Goal: Book appointment/travel/reservation

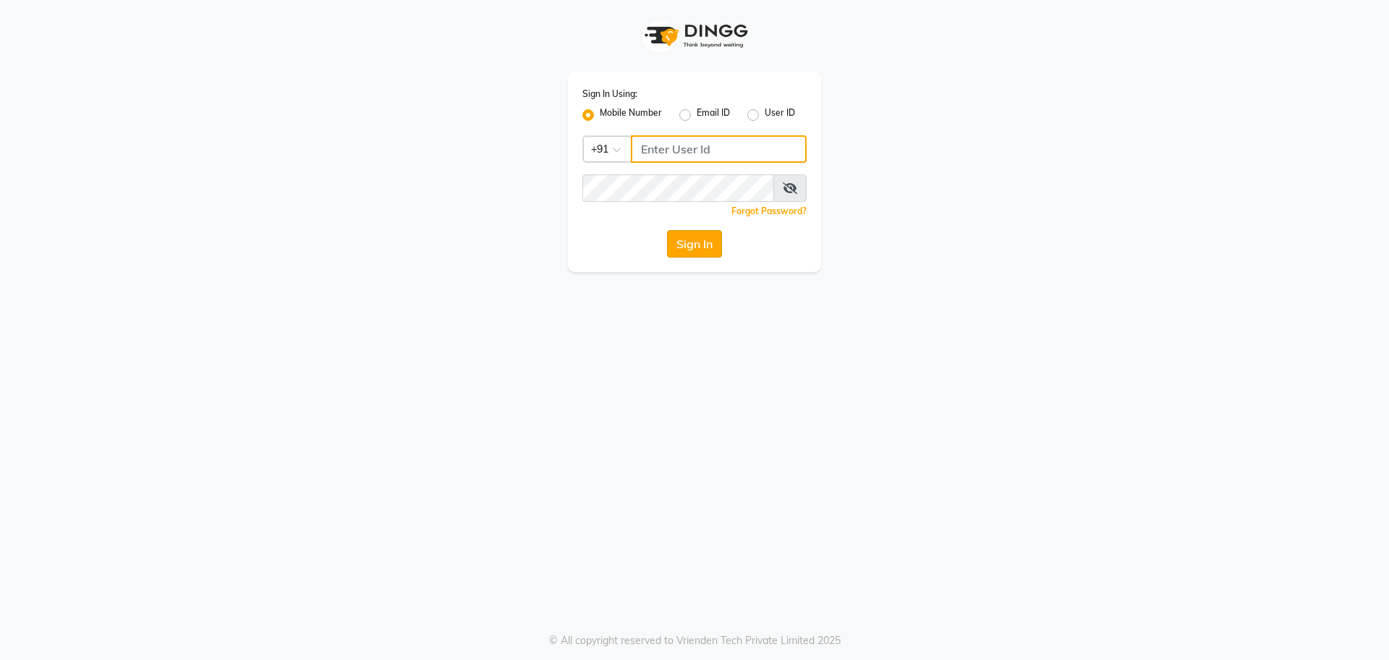
type input "9611506242"
click at [707, 247] on button "Sign In" at bounding box center [694, 243] width 55 height 27
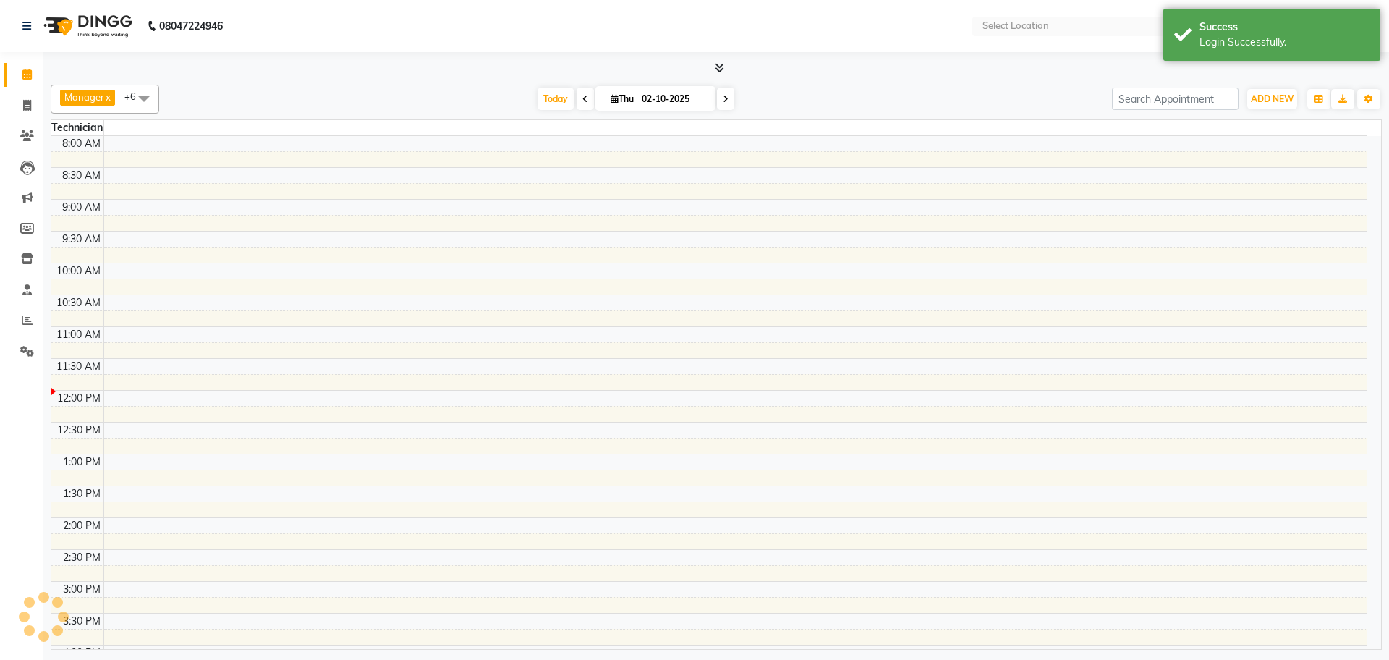
select select "en"
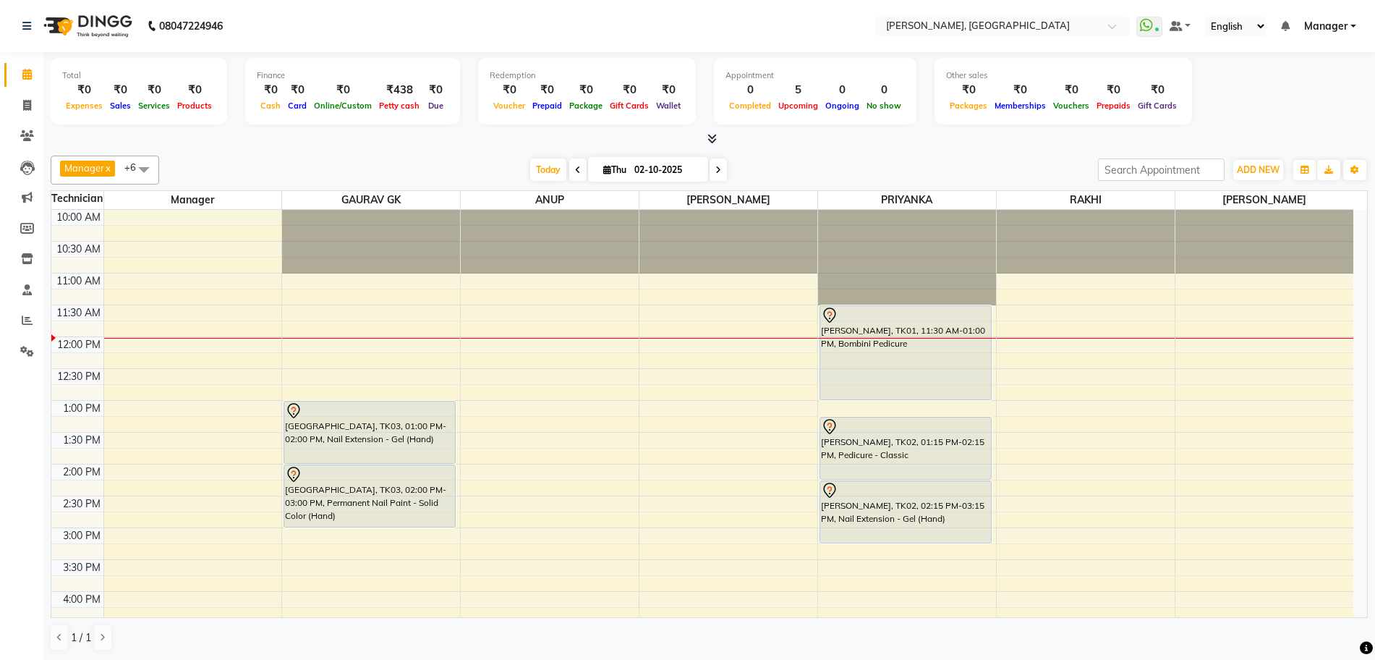
click at [691, 411] on div "10:00 AM 10:30 AM 11:00 AM 11:30 AM 12:00 PM 12:30 PM 1:00 PM 1:30 PM 2:00 PM 2…" at bounding box center [702, 591] width 1302 height 763
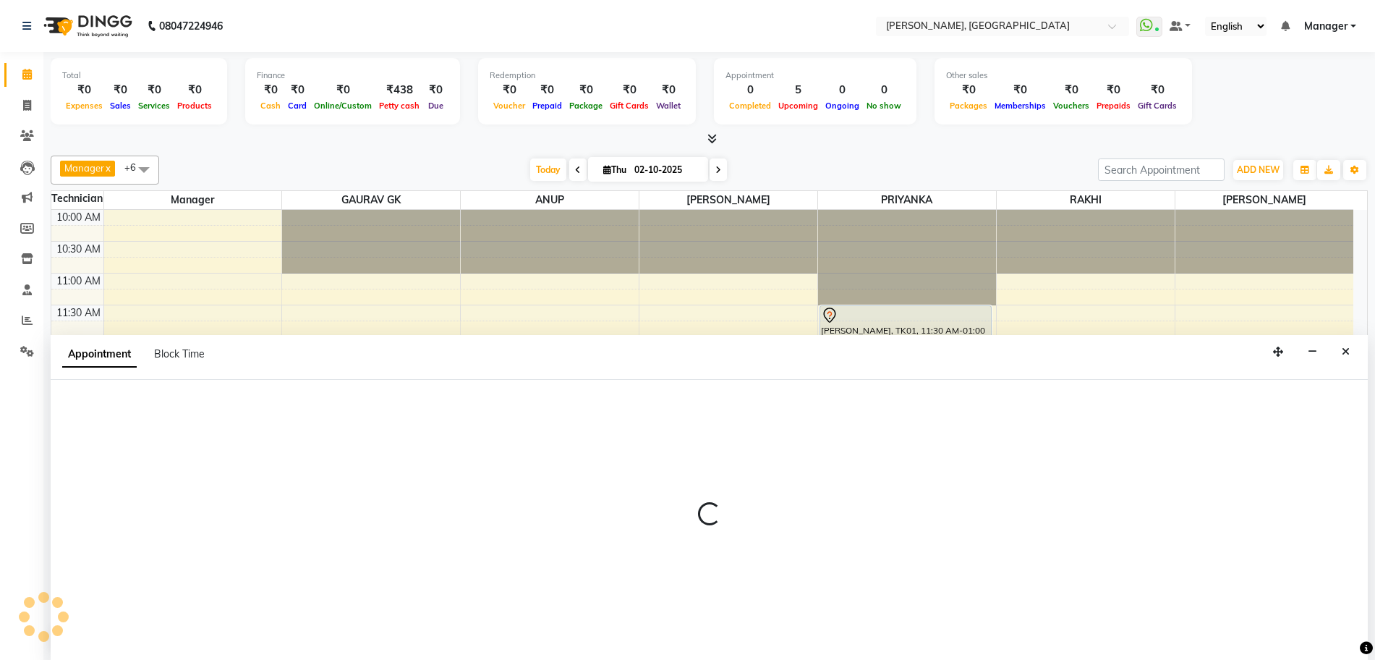
scroll to position [1, 0]
click at [691, 411] on div at bounding box center [709, 519] width 1317 height 281
select select "92343"
select select "780"
select select "tentative"
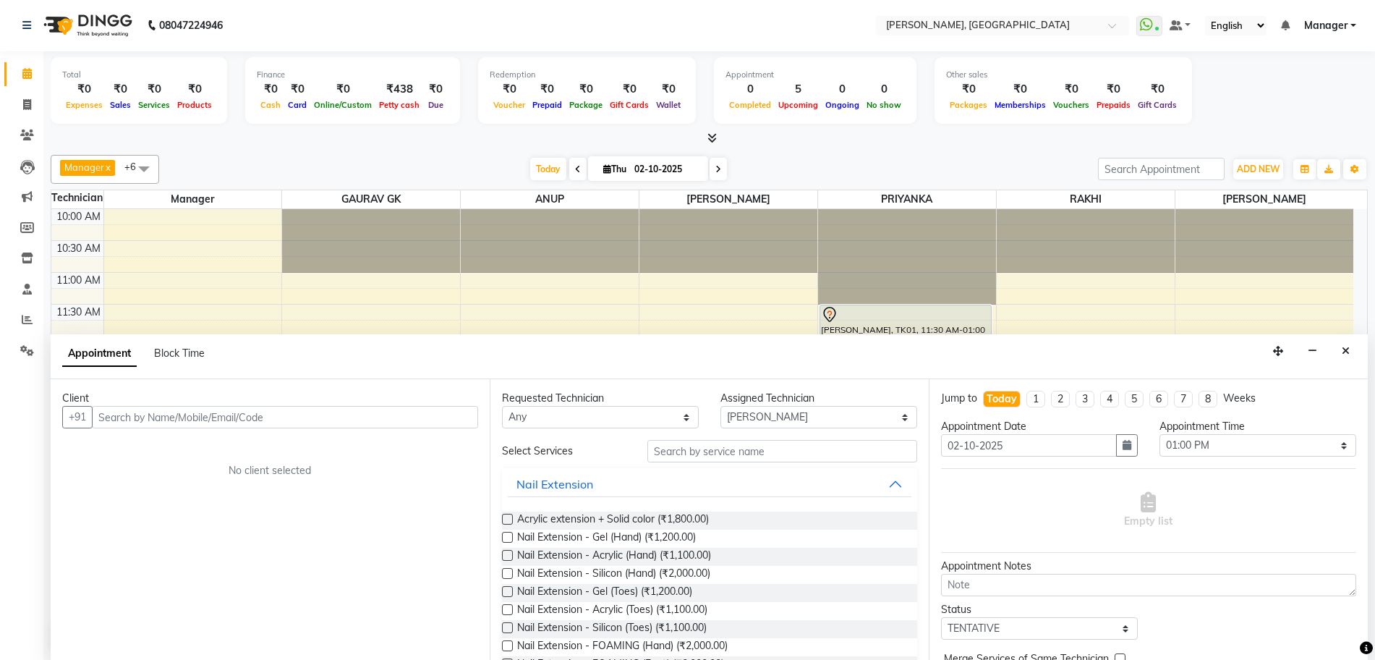
click at [377, 287] on div "10:00 AM 10:30 AM 11:00 AM 11:30 AM 12:00 PM 12:30 PM 1:00 PM 1:30 PM 2:00 PM 2…" at bounding box center [702, 590] width 1302 height 763
click at [168, 308] on div "10:00 AM 10:30 AM 11:00 AM 11:30 AM 12:00 PM 12:30 PM 1:00 PM 1:30 PM 2:00 PM 2…" at bounding box center [702, 590] width 1302 height 763
click at [1339, 353] on button "Close" at bounding box center [1345, 351] width 21 height 22
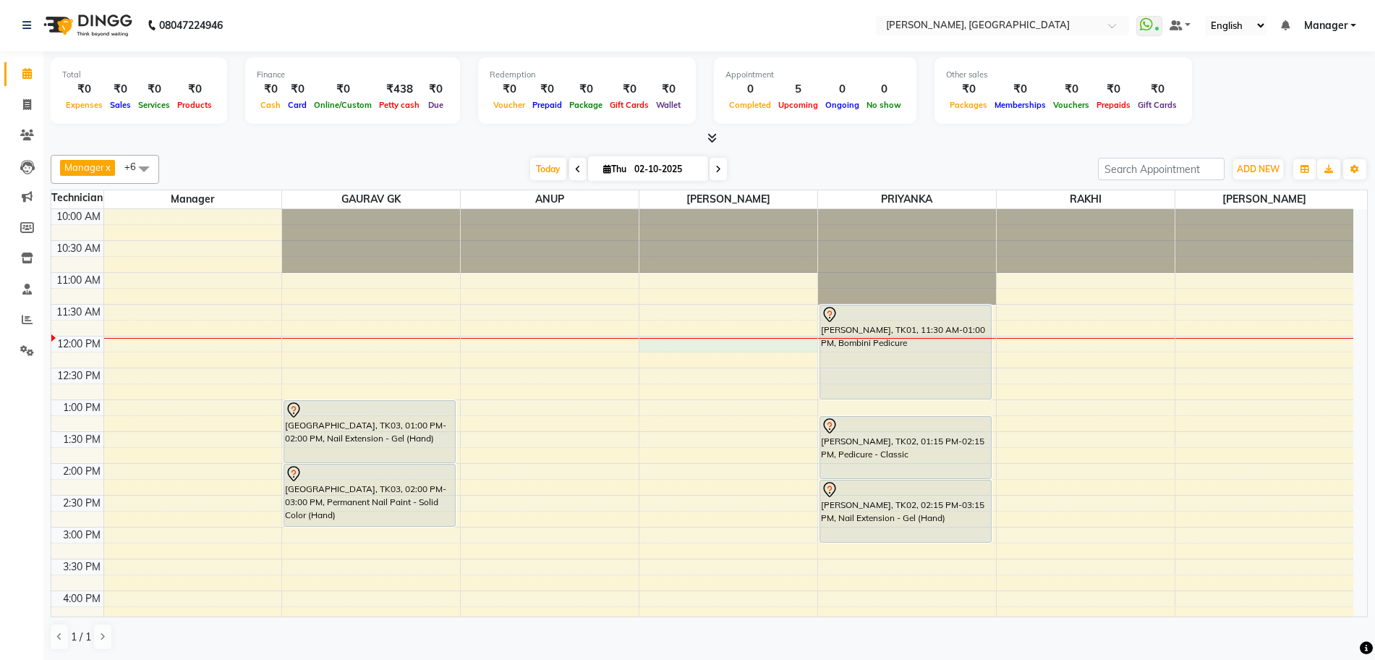
click at [659, 344] on div "10:00 AM 10:30 AM 11:00 AM 11:30 AM 12:00 PM 12:30 PM 1:00 PM 1:30 PM 2:00 PM 2…" at bounding box center [702, 590] width 1302 height 763
select select "92343"
select select "720"
select select "tentative"
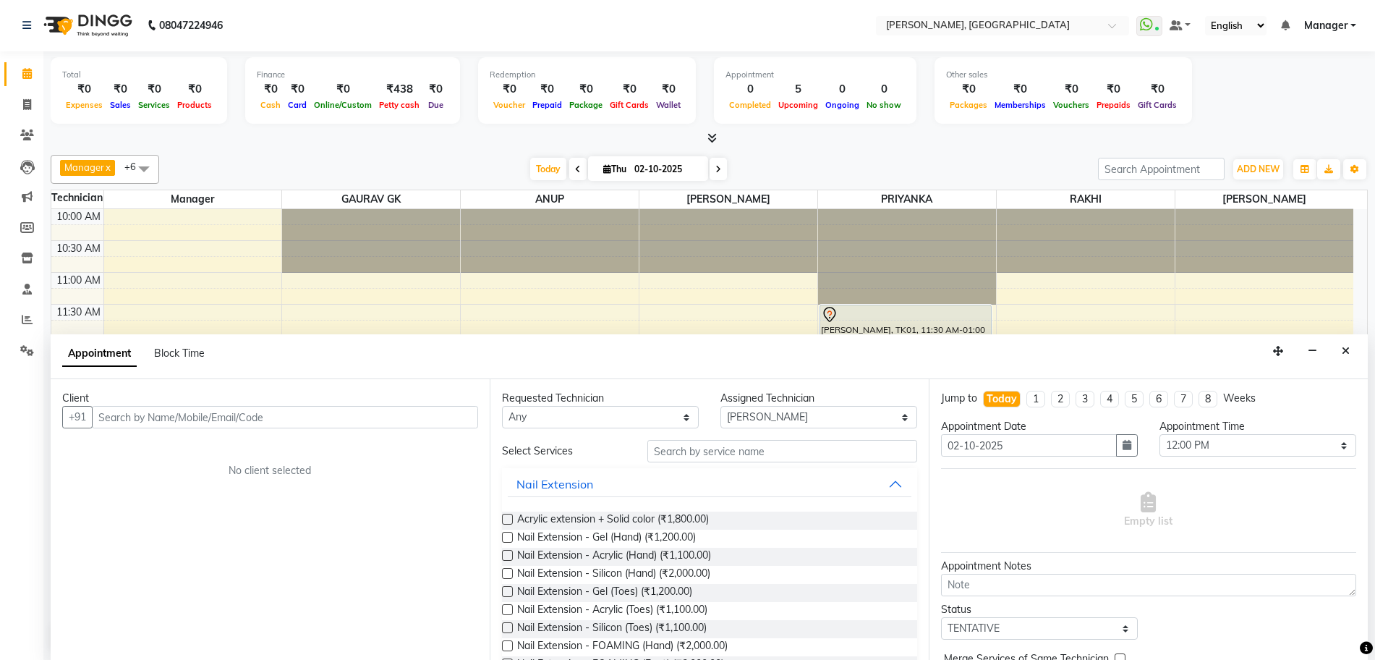
click at [359, 413] on input "text" at bounding box center [285, 417] width 386 height 22
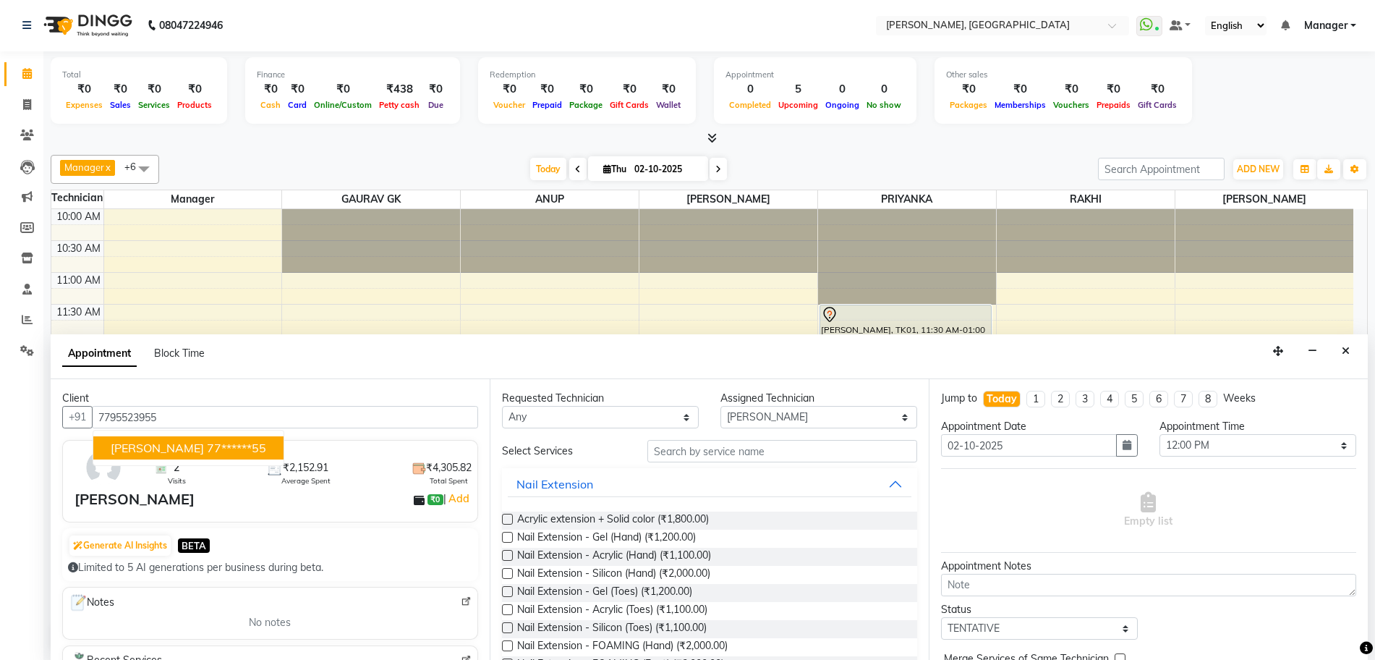
click at [116, 441] on span "[PERSON_NAME]" at bounding box center [157, 447] width 93 height 14
type input "77******55"
click at [508, 535] on label at bounding box center [507, 537] width 11 height 11
click at [508, 535] on input "checkbox" at bounding box center [506, 538] width 9 height 9
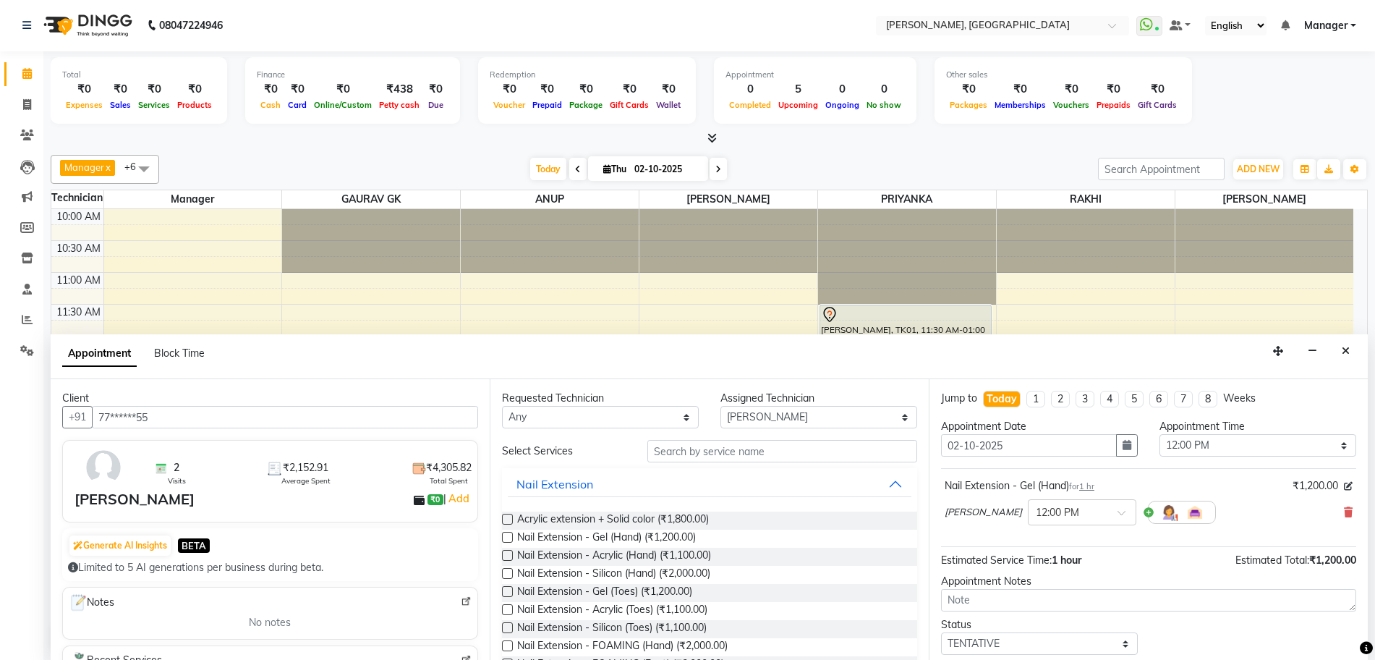
click at [507, 537] on label at bounding box center [507, 537] width 11 height 11
click at [507, 537] on input "checkbox" at bounding box center [506, 538] width 9 height 9
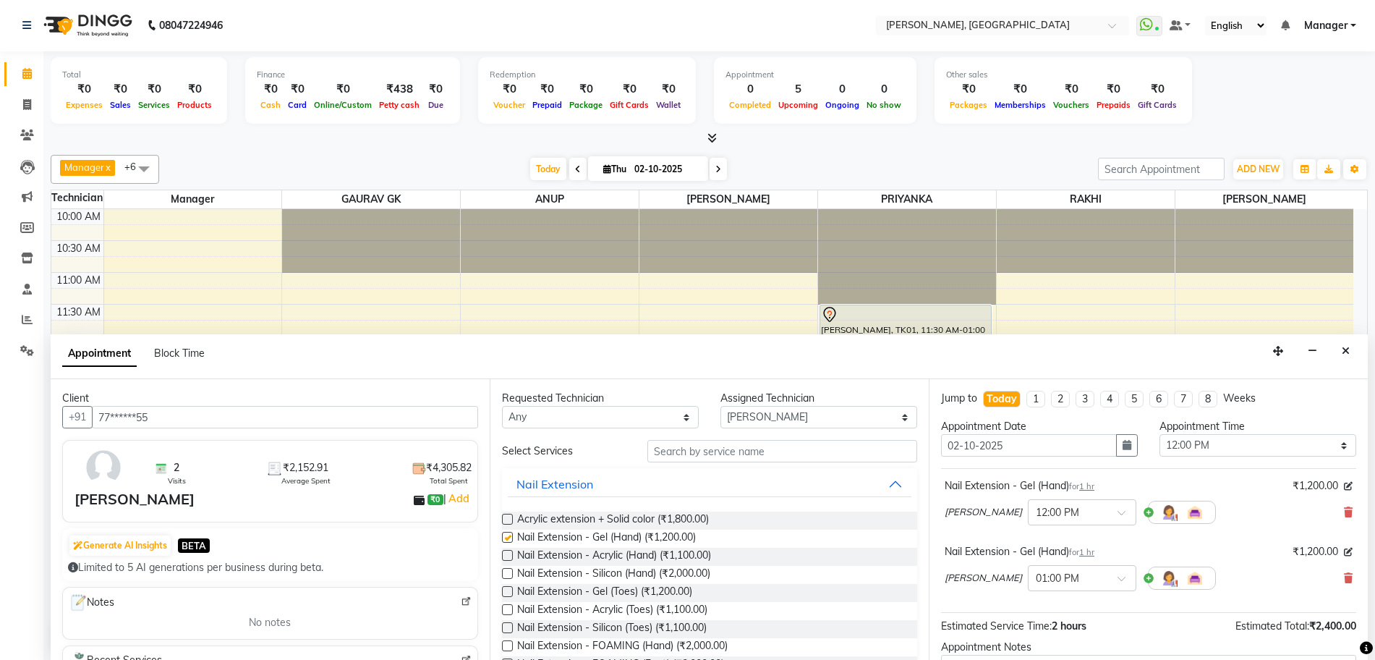
checkbox input "false"
click at [1344, 577] on icon at bounding box center [1348, 578] width 9 height 10
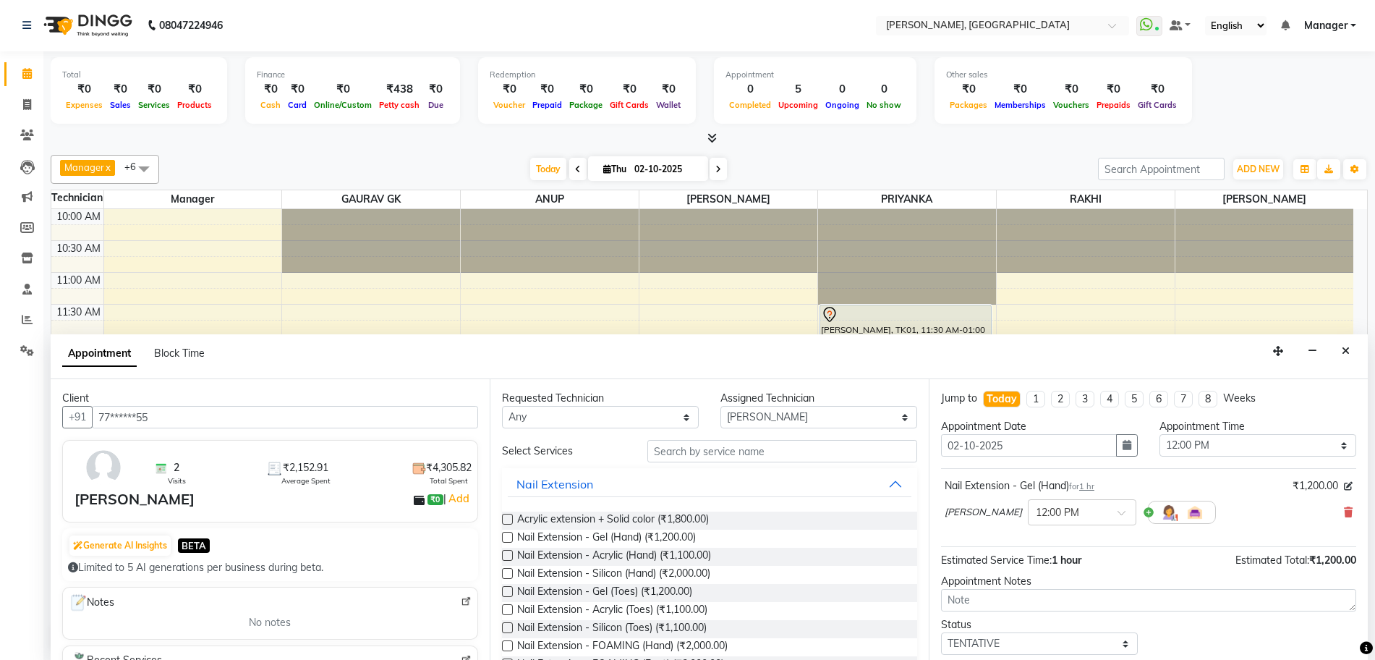
scroll to position [86, 0]
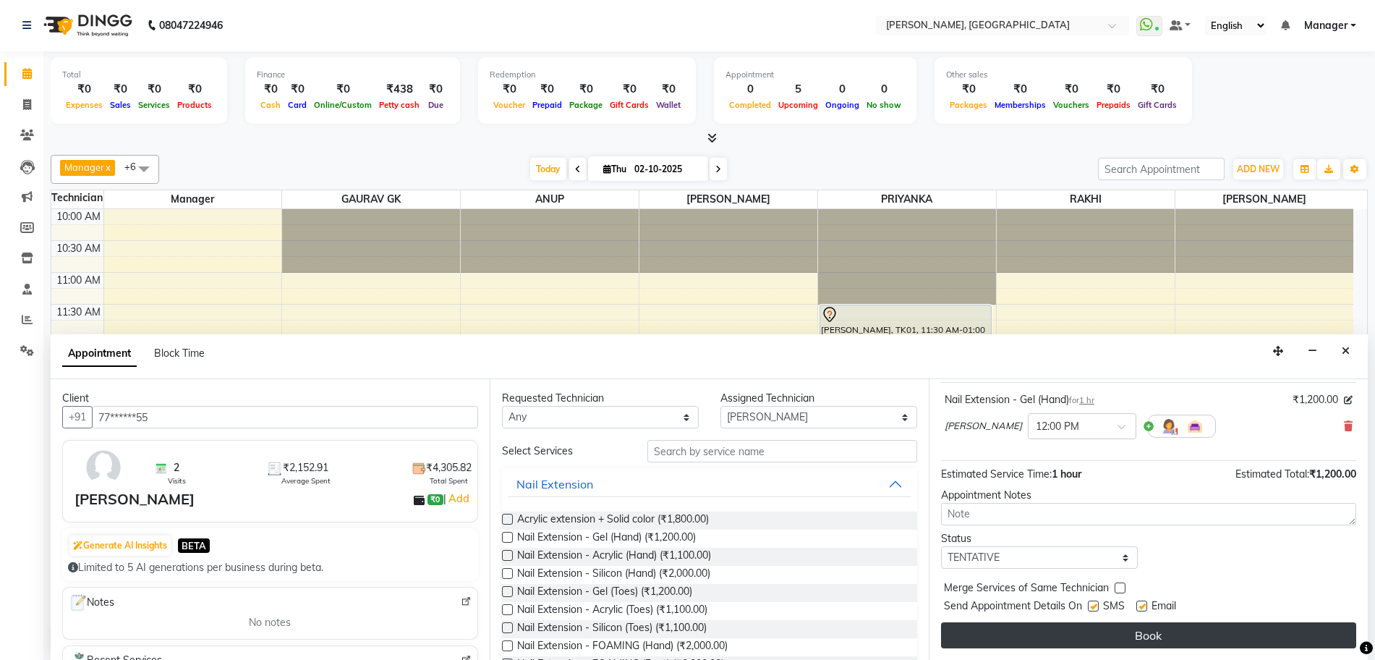
click at [1133, 632] on button "Book" at bounding box center [1148, 635] width 415 height 26
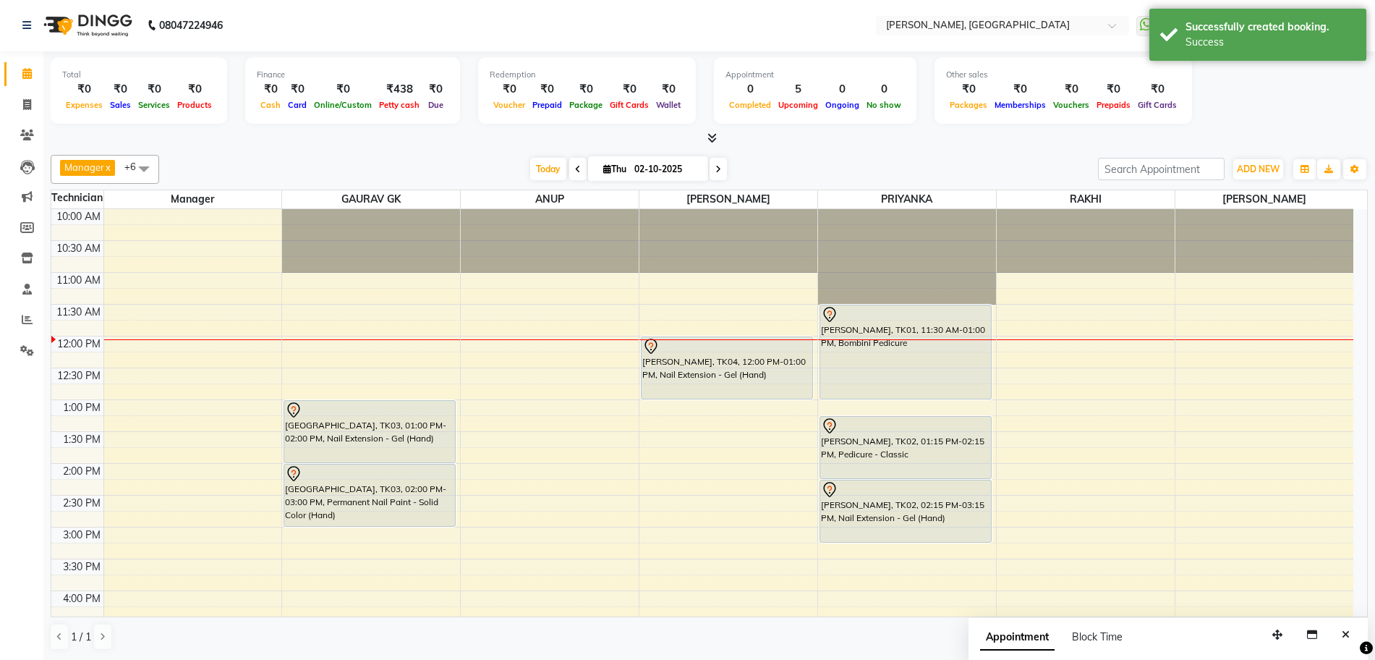
scroll to position [0, 0]
